Goal: Task Accomplishment & Management: Manage account settings

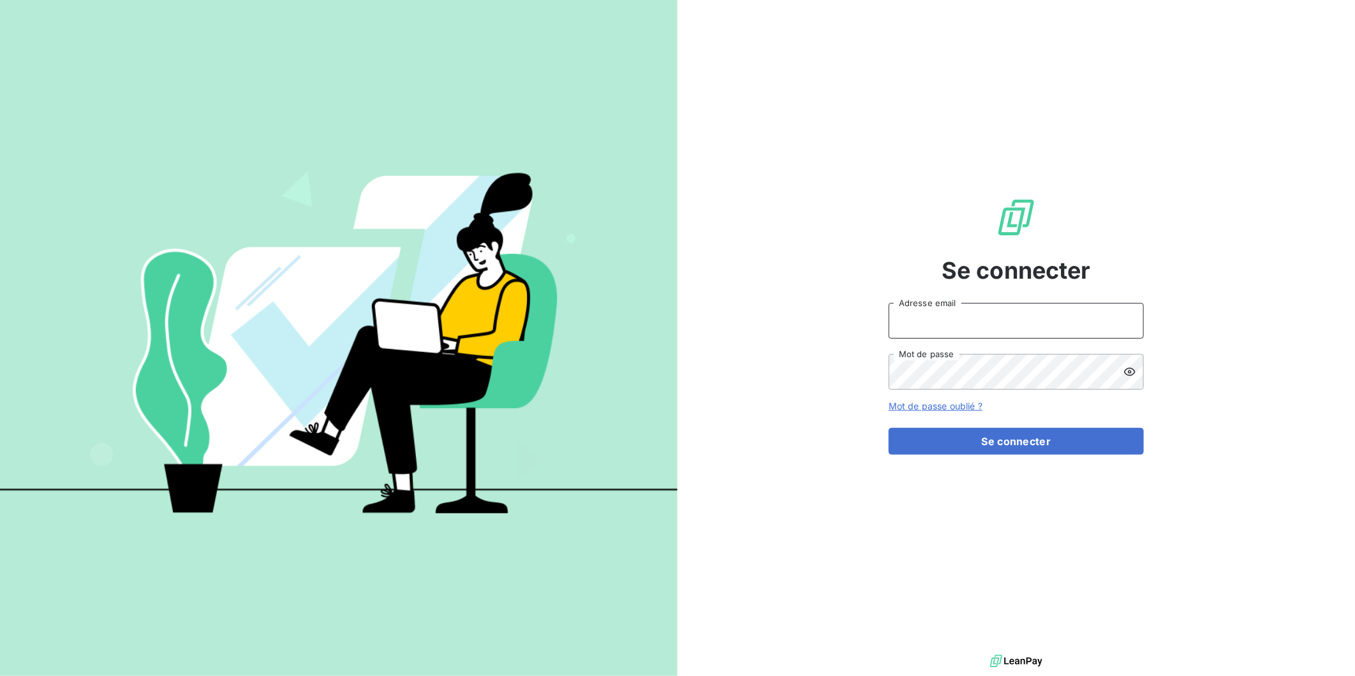
click at [987, 320] on input "Adresse email" at bounding box center [1016, 321] width 255 height 36
click at [986, 325] on input "Adresse email" at bounding box center [1016, 321] width 255 height 36
type input "[PERSON_NAME][EMAIL_ADDRESS][DOMAIN_NAME]"
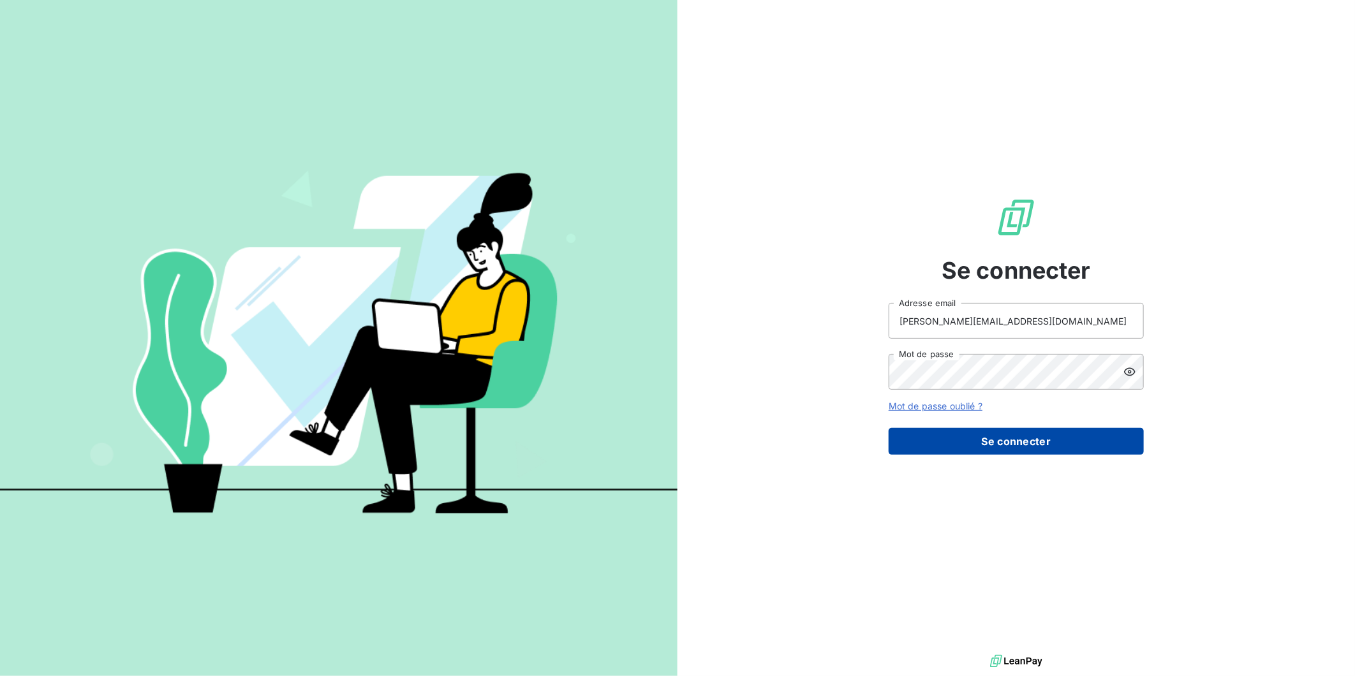
click at [988, 441] on button "Se connecter" at bounding box center [1016, 441] width 255 height 27
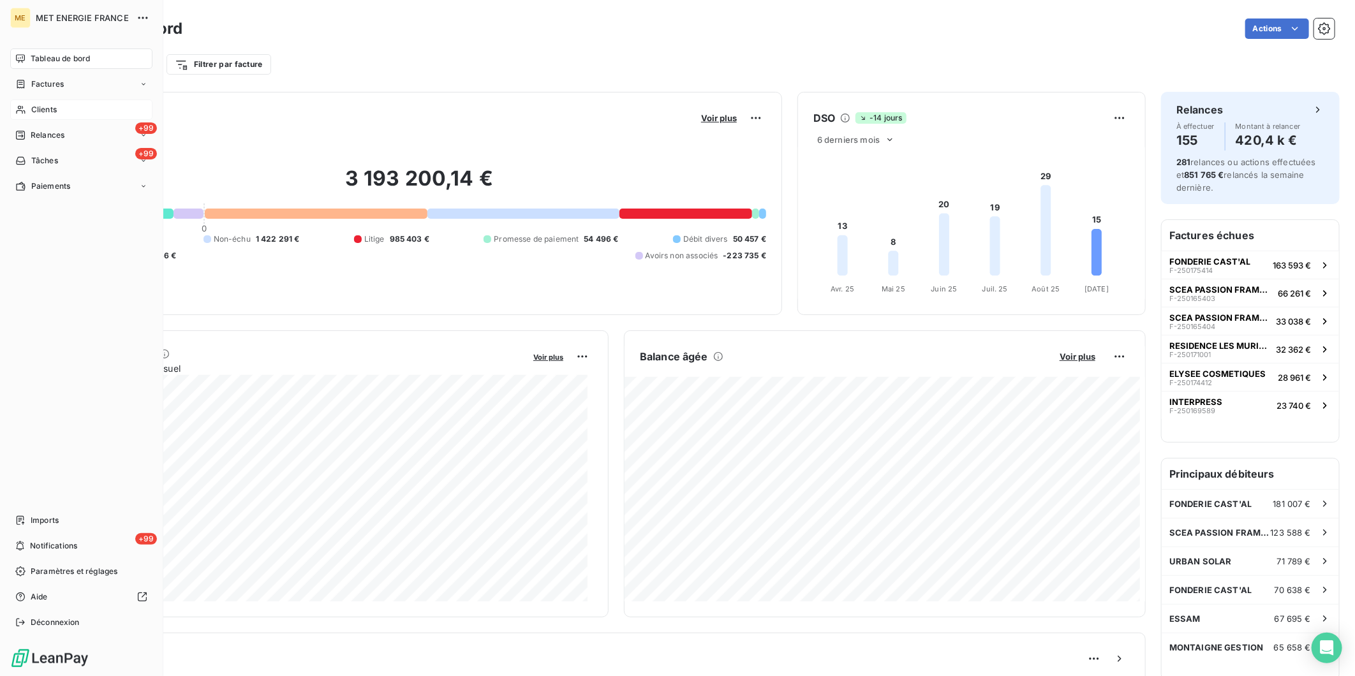
click at [40, 111] on span "Clients" at bounding box center [44, 109] width 26 height 11
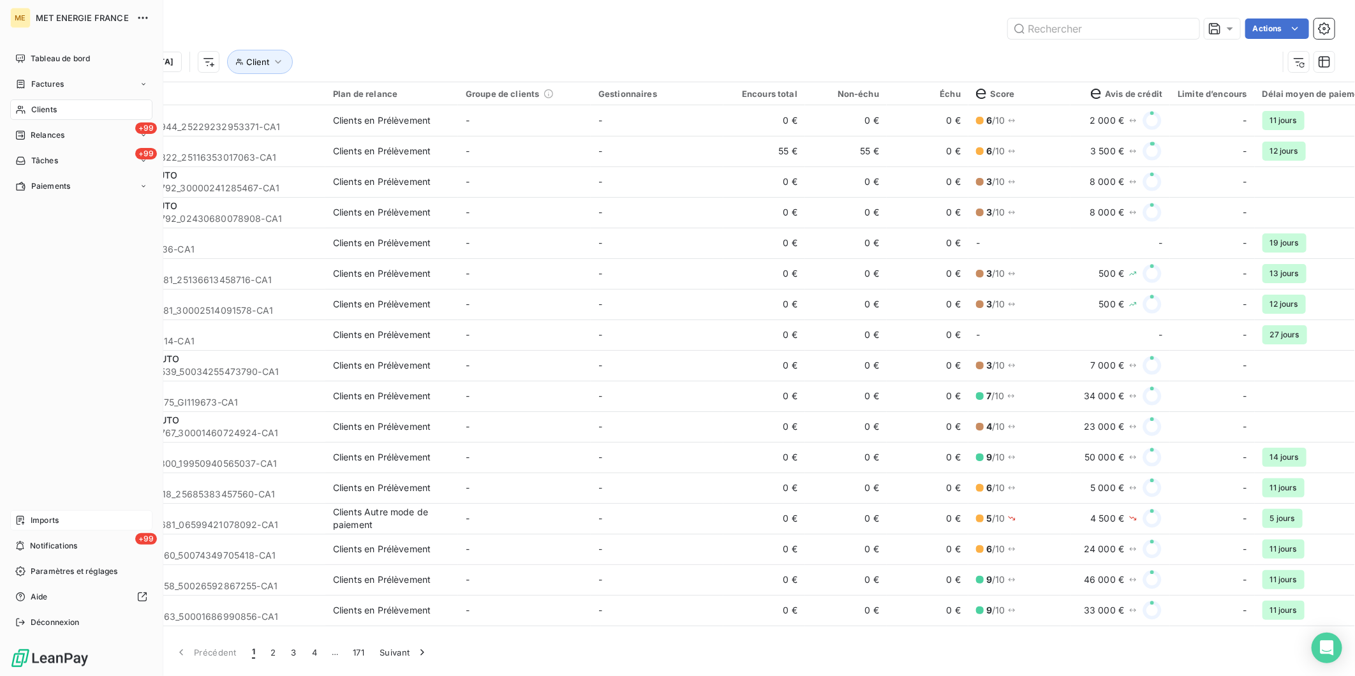
click at [55, 518] on span "Imports" at bounding box center [45, 520] width 28 height 11
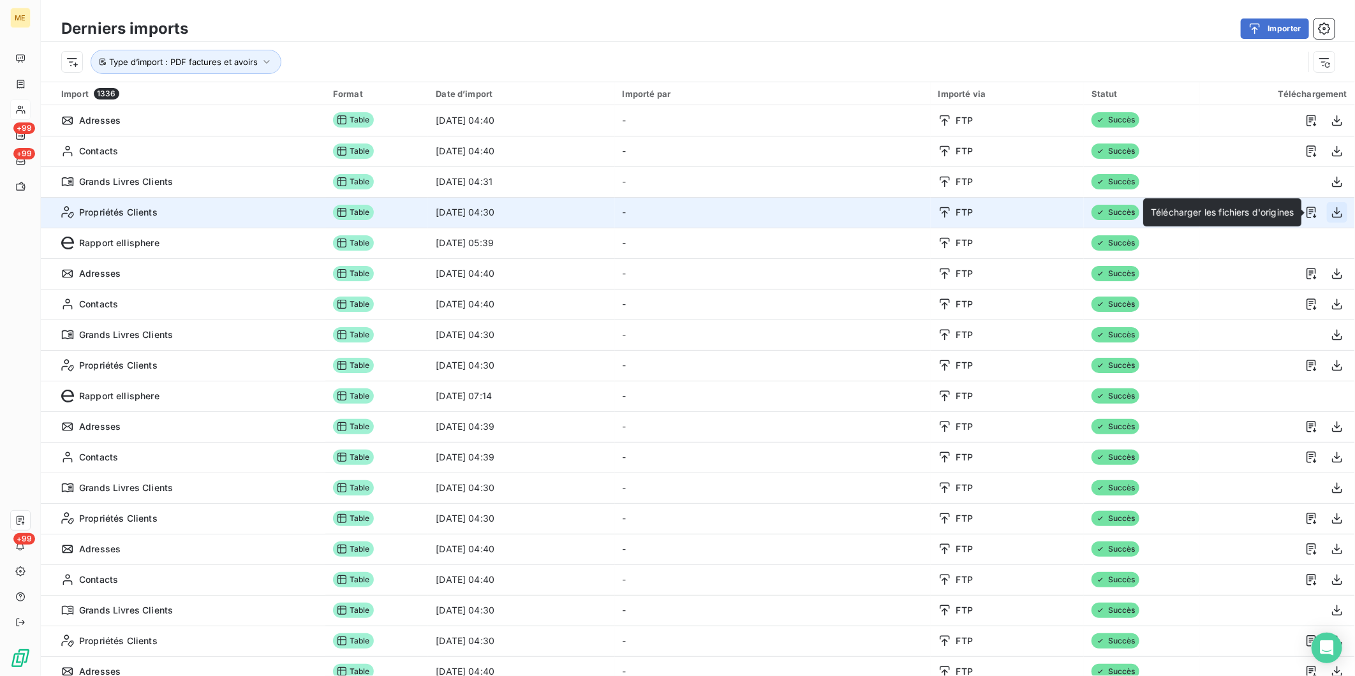
click at [1331, 212] on icon "button" at bounding box center [1337, 212] width 13 height 13
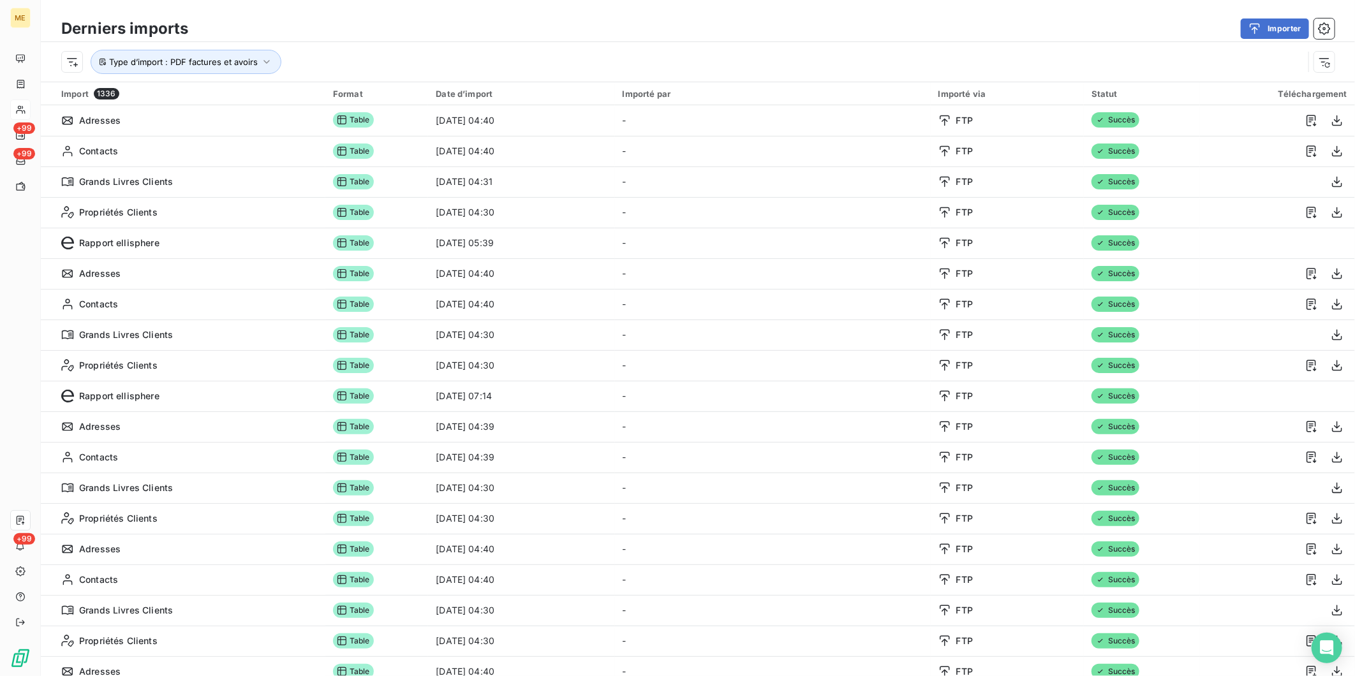
click at [531, 68] on div "Type d’import : PDF factures et avoirs" at bounding box center [682, 62] width 1242 height 24
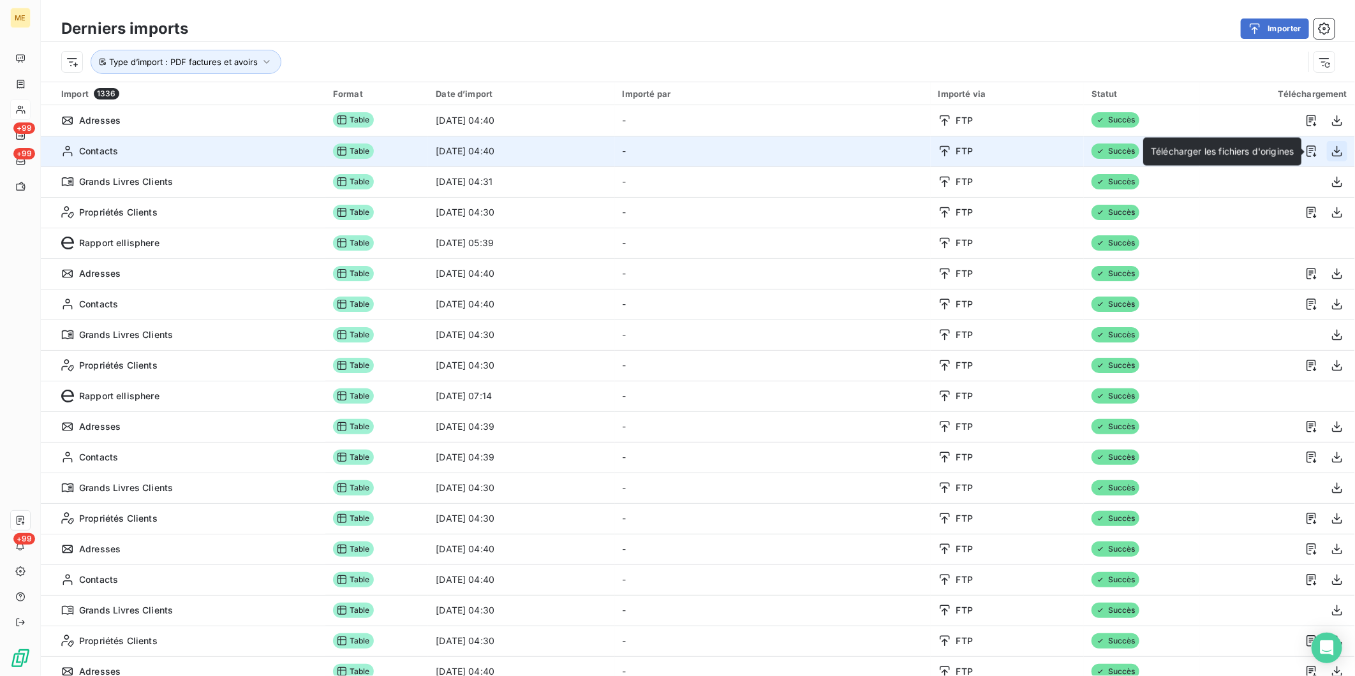
click at [1331, 149] on icon "button" at bounding box center [1337, 151] width 13 height 13
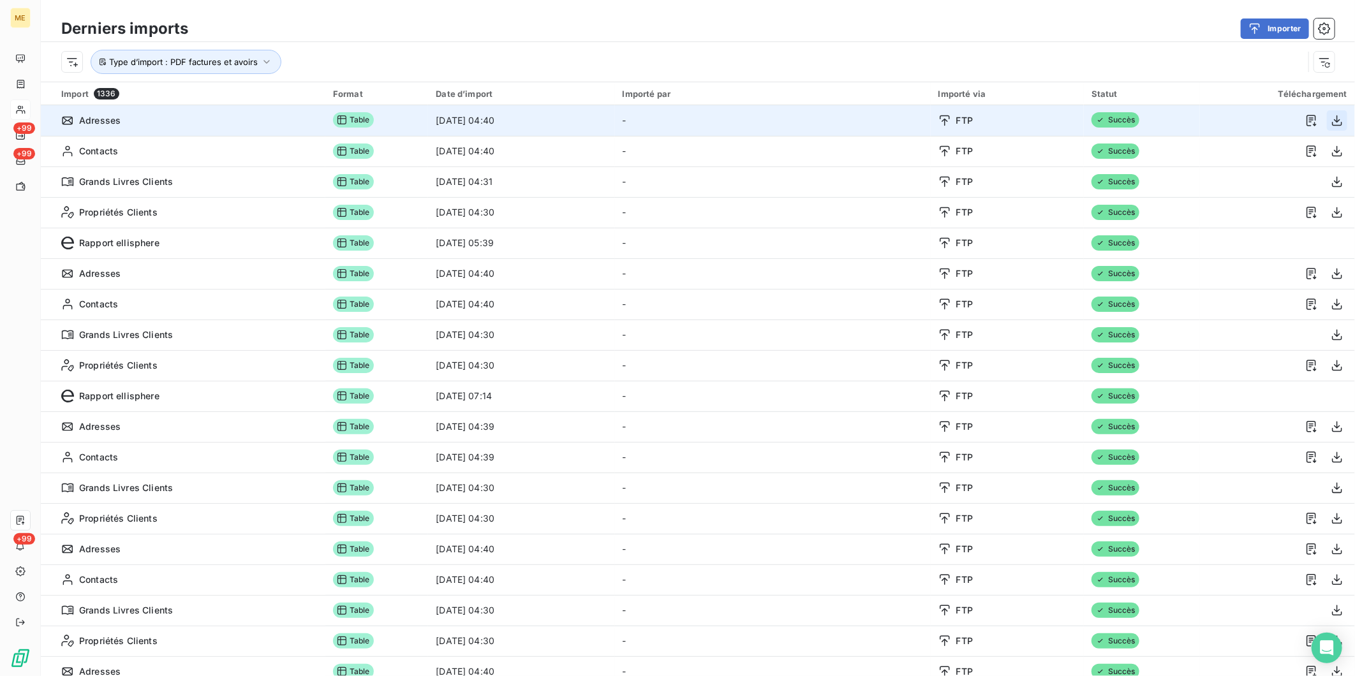
click at [1331, 119] on icon "button" at bounding box center [1337, 120] width 13 height 13
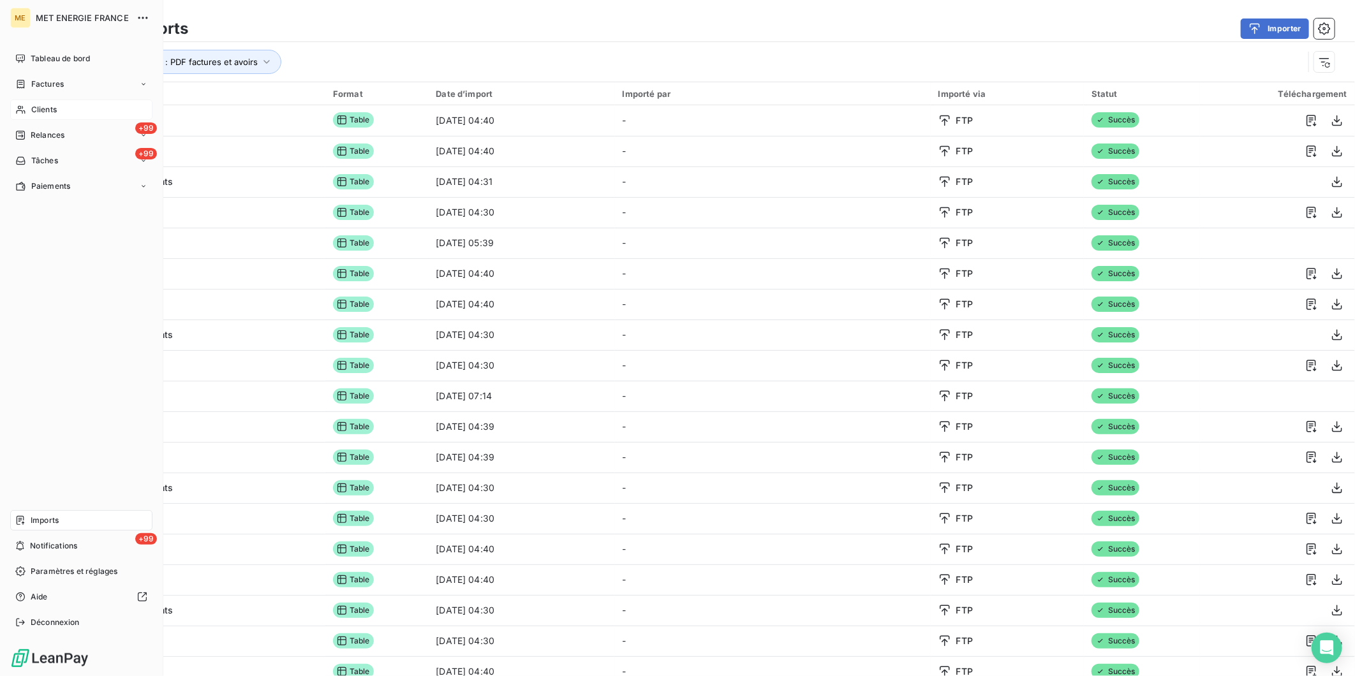
click at [47, 107] on span "Clients" at bounding box center [44, 109] width 26 height 11
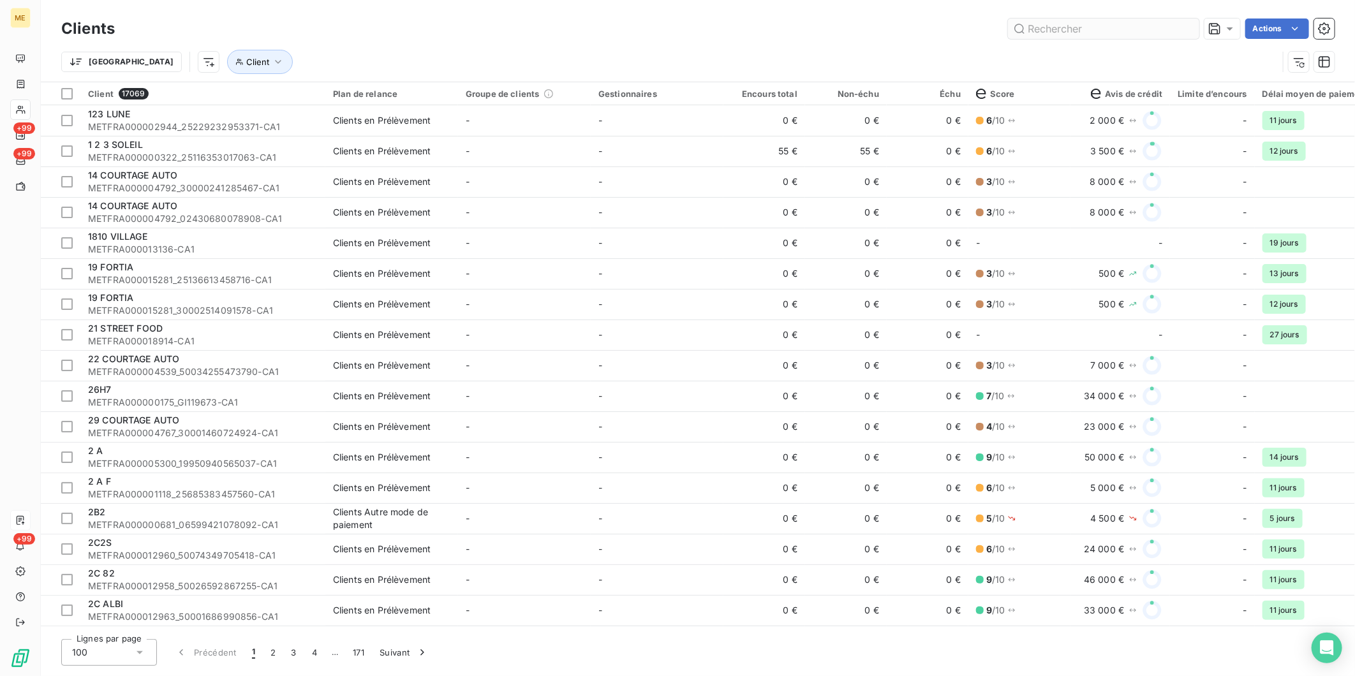
click at [1069, 26] on input "text" at bounding box center [1103, 29] width 191 height 20
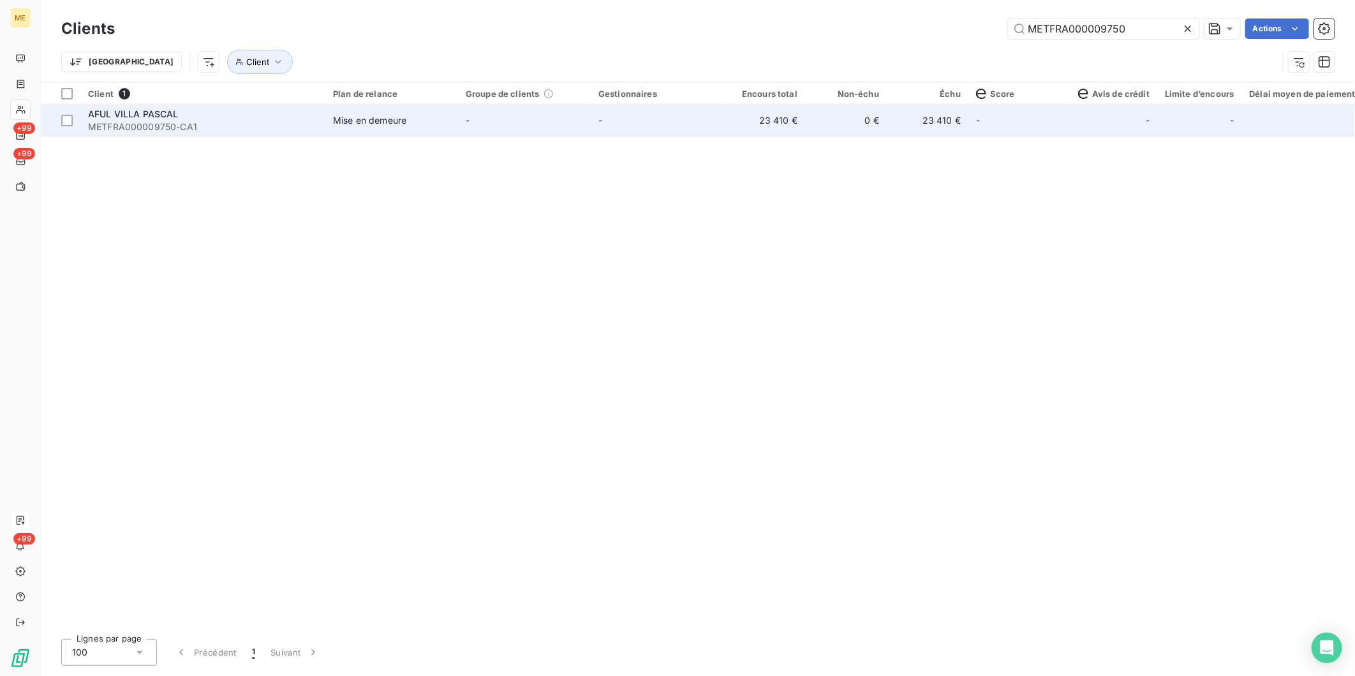
type input "METFRA000009750"
click at [479, 131] on td "-" at bounding box center [524, 120] width 133 height 31
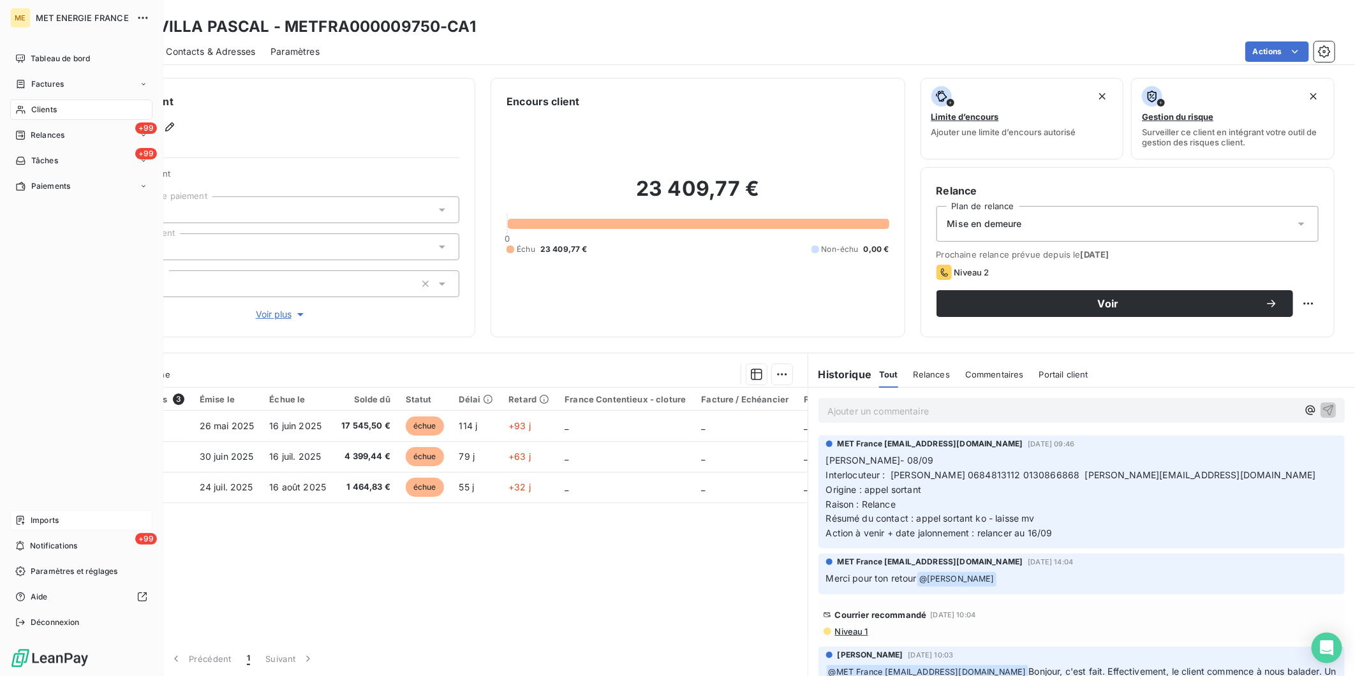
drag, startPoint x: 43, startPoint y: 106, endPoint x: 68, endPoint y: 106, distance: 24.2
click at [43, 106] on span "Clients" at bounding box center [44, 109] width 26 height 11
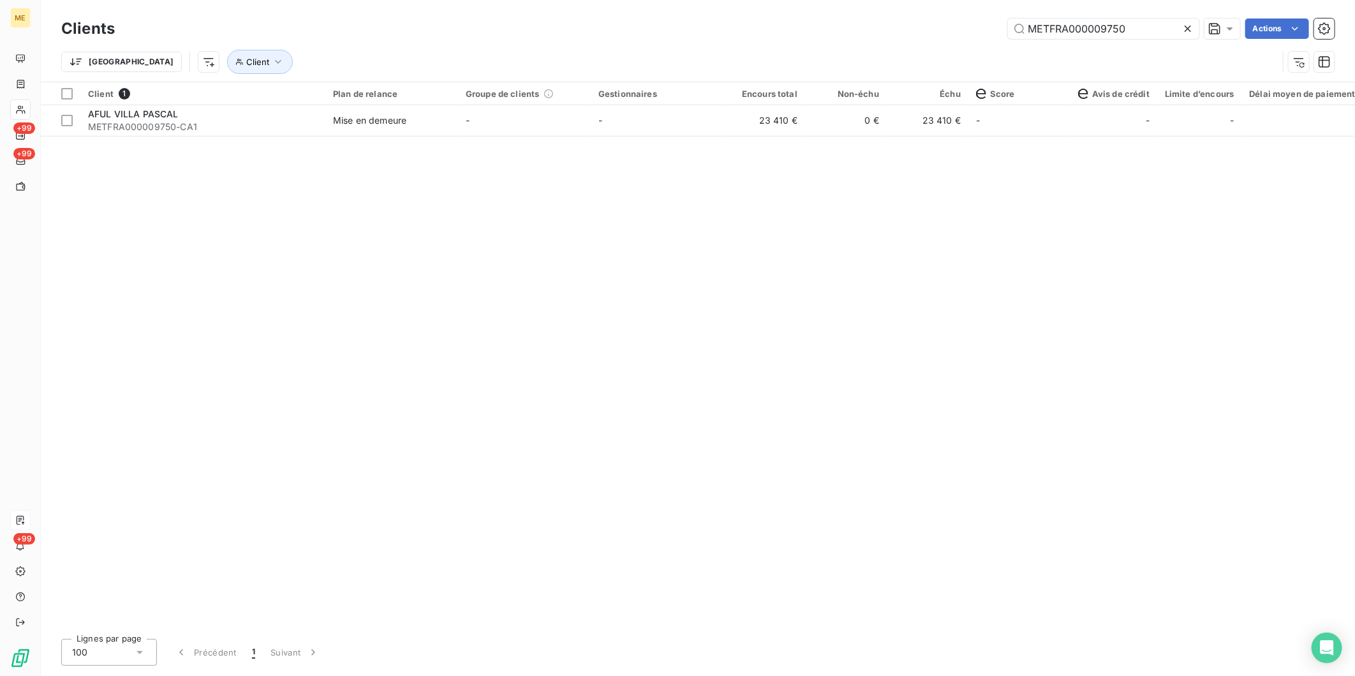
click at [1184, 24] on icon at bounding box center [1187, 28] width 13 height 13
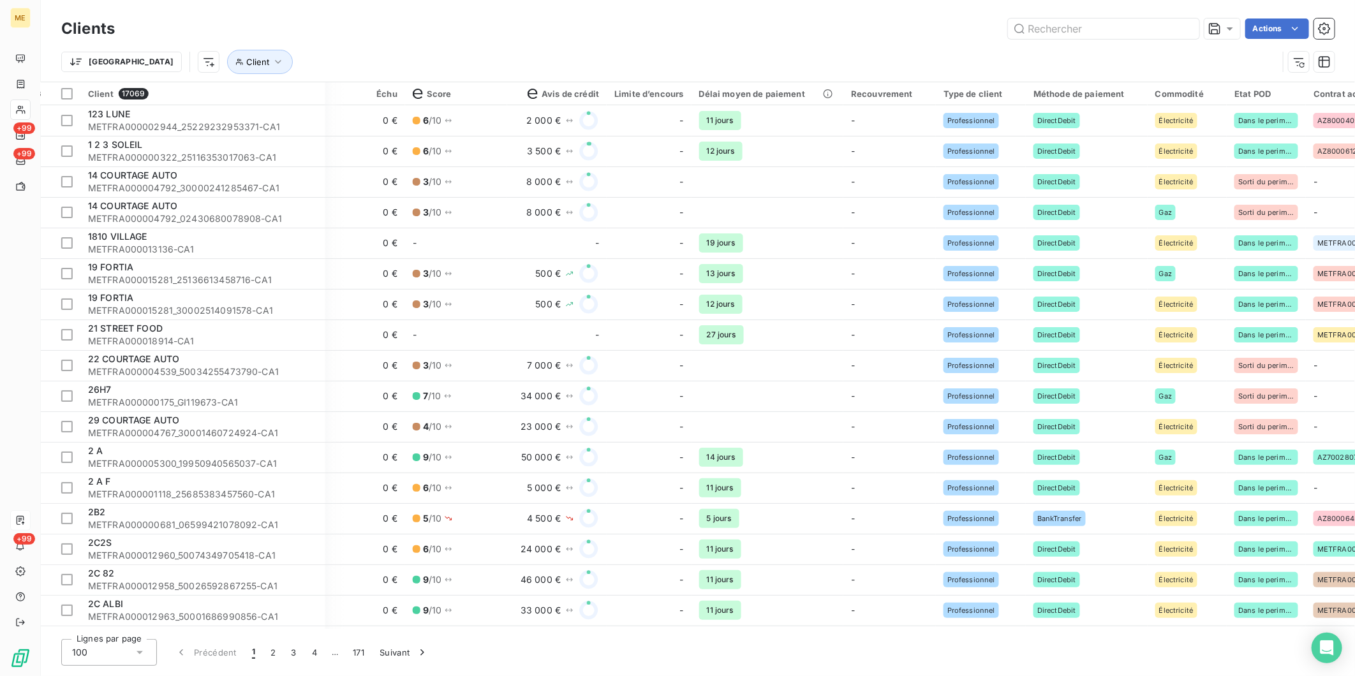
scroll to position [0, 135]
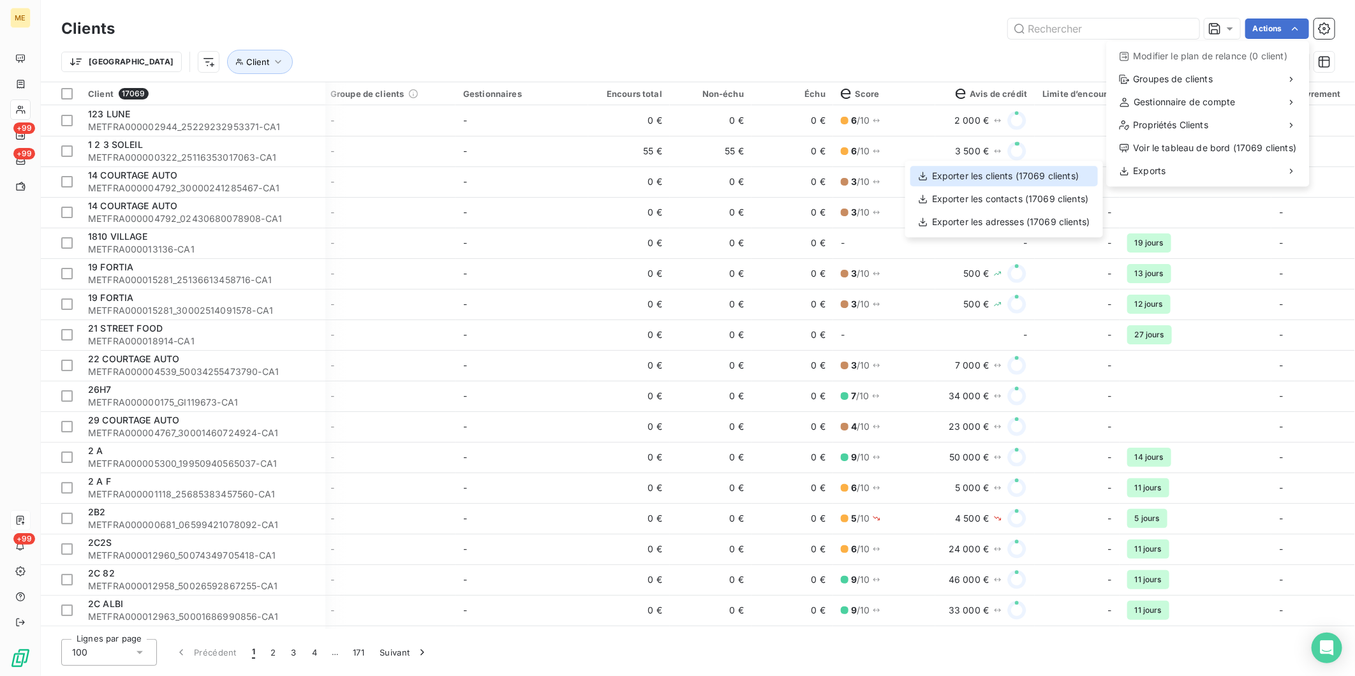
click at [1067, 177] on div "Exporter les clients (17069 clients)" at bounding box center [1004, 176] width 188 height 20
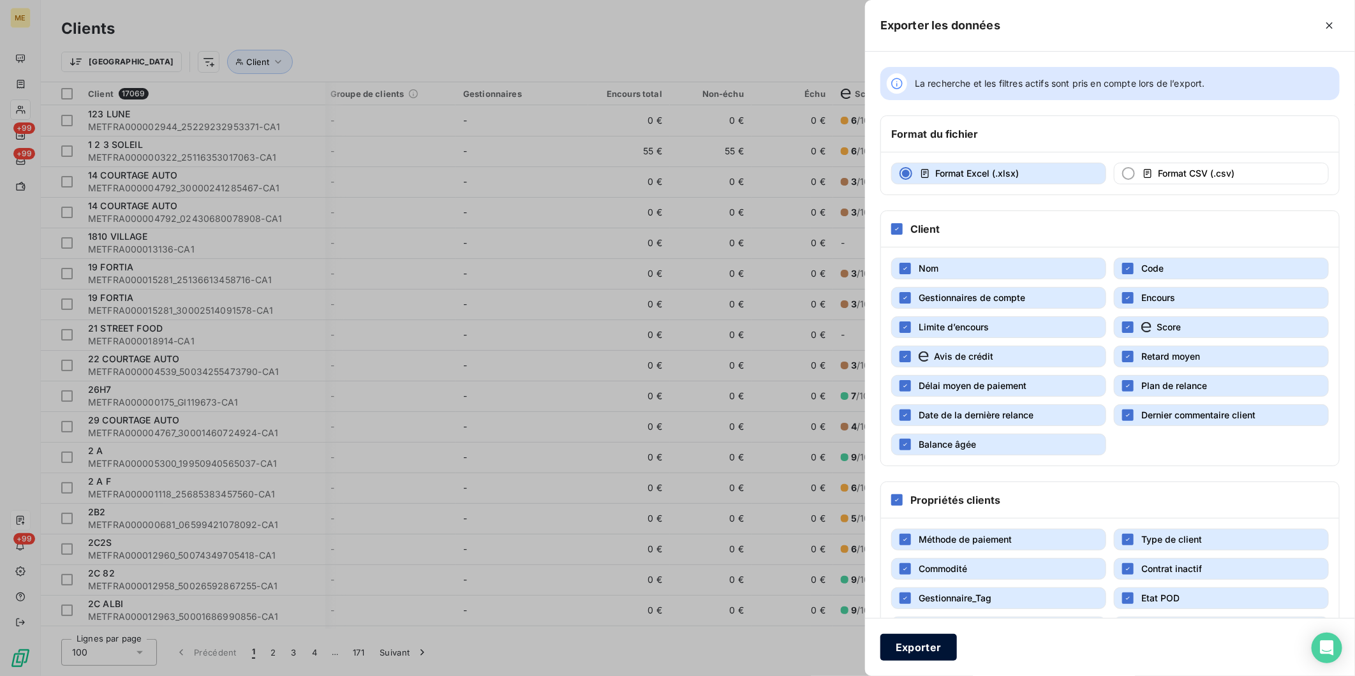
click at [910, 646] on button "Exporter" at bounding box center [918, 647] width 77 height 27
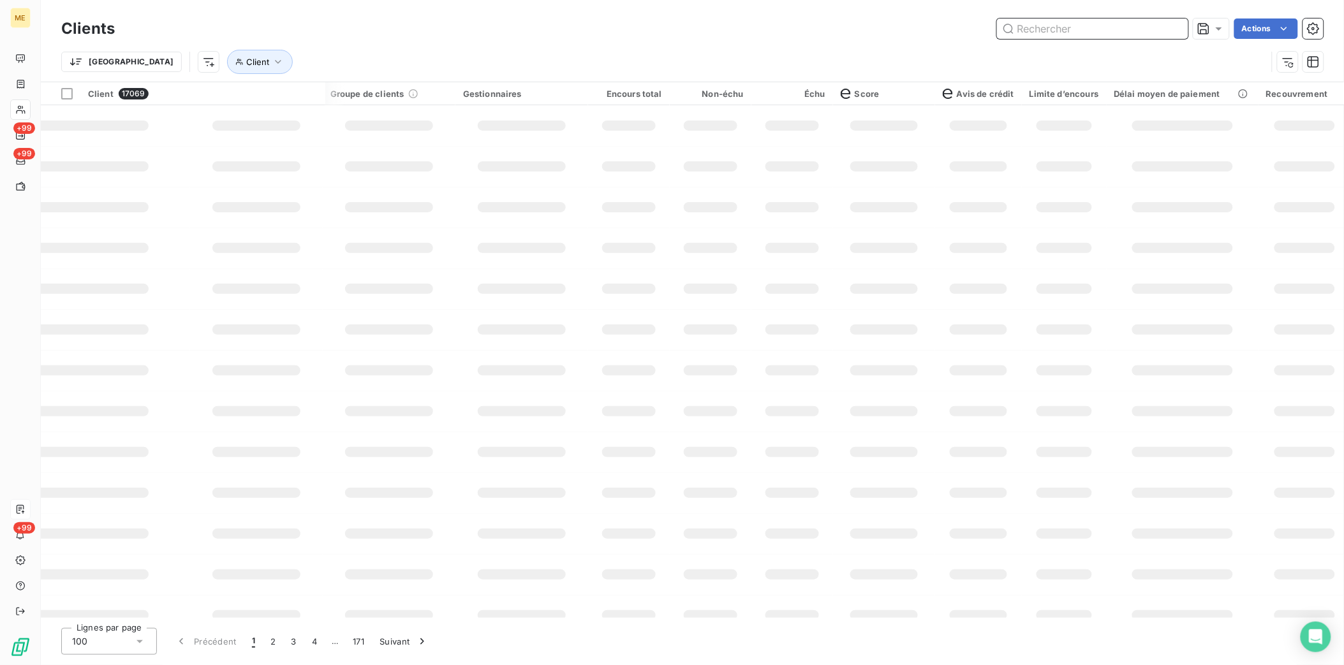
click at [1042, 24] on input "text" at bounding box center [1092, 29] width 191 height 20
paste input "METFRA000000374"
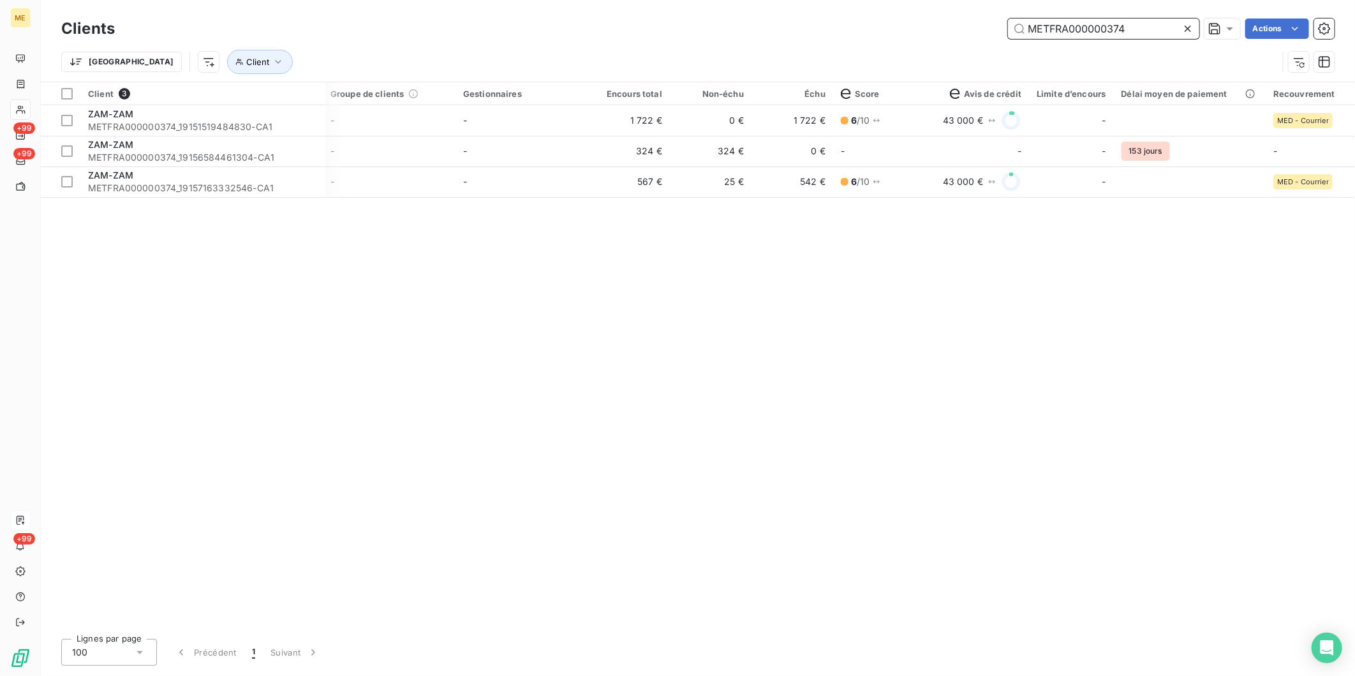
type input "METFRA000000374"
